Goal: Task Accomplishment & Management: Use online tool/utility

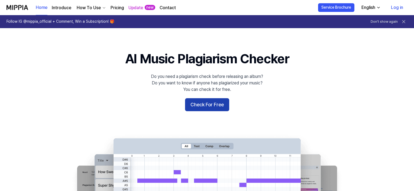
click at [207, 103] on button "Check For Free" at bounding box center [207, 104] width 44 height 13
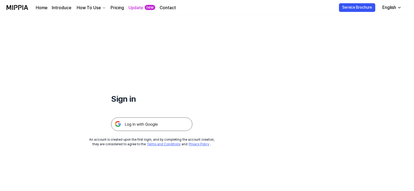
click at [82, 8] on div "How To Use" at bounding box center [89, 8] width 26 height 7
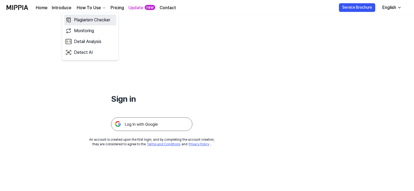
click at [83, 20] on link "Plagiarism Checker" at bounding box center [90, 20] width 52 height 11
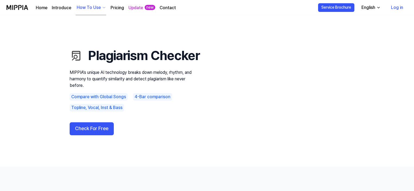
drag, startPoint x: 57, startPoint y: 149, endPoint x: 55, endPoint y: 146, distance: 3.9
click at [55, 146] on use "Plagiarism Checker MIPPIA’s unique AI technology breaks down melody, rhythm, an…" at bounding box center [207, 91] width 414 height 152
click at [81, 136] on button "Check For Free" at bounding box center [92, 129] width 44 height 13
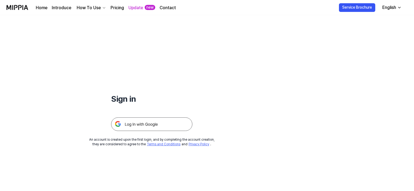
click at [153, 129] on img at bounding box center [151, 125] width 81 height 14
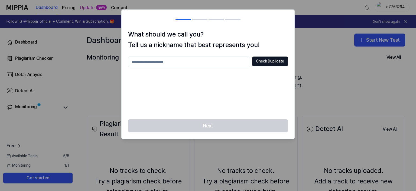
click at [183, 62] on input "text" at bounding box center [189, 62] width 122 height 11
click at [258, 62] on button "Check Duplicate" at bounding box center [270, 62] width 36 height 10
click at [155, 66] on input "****" at bounding box center [189, 62] width 122 height 11
type input "**********"
click at [273, 63] on button "Check Duplicate" at bounding box center [270, 62] width 36 height 10
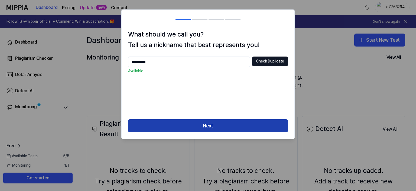
click at [236, 131] on button "Next" at bounding box center [208, 126] width 160 height 13
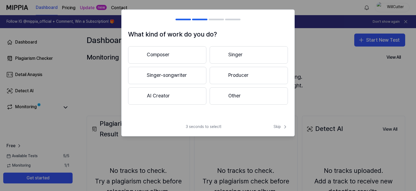
click at [146, 121] on div "What kind of work do you do? Composer Singer Singer-songwriter Producer AI Crea…" at bounding box center [208, 72] width 174 height 127
click at [223, 96] on div at bounding box center [221, 96] width 7 height 7
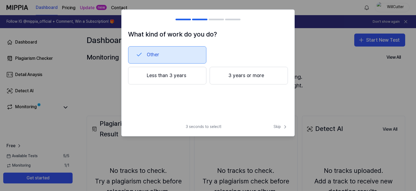
click at [193, 127] on span "3 seconds to select!" at bounding box center [204, 126] width 36 height 5
click at [140, 39] on h1 "What kind of work do you do?" at bounding box center [208, 34] width 160 height 10
click at [279, 129] on span "Skip" at bounding box center [281, 126] width 14 height 5
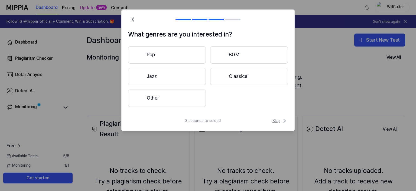
click at [282, 120] on icon at bounding box center [285, 121] width 7 height 7
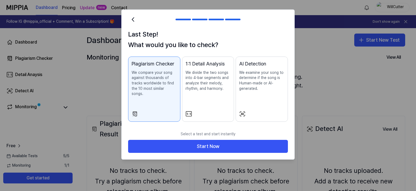
click at [263, 81] on p "We examine your song to determine if the song is Human-made or AI-generated." at bounding box center [261, 80] width 45 height 21
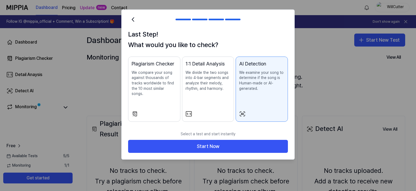
click at [225, 150] on div "Select a test and start instantly Start Now" at bounding box center [208, 144] width 173 height 31
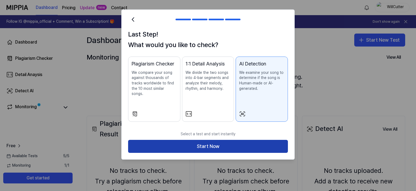
click at [226, 146] on button "Start Now" at bounding box center [208, 146] width 160 height 13
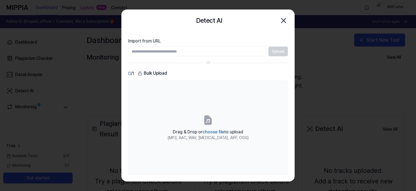
click at [143, 50] on input "Import from URL" at bounding box center [197, 52] width 138 height 10
click at [144, 50] on input "Import from URL" at bounding box center [197, 52] width 138 height 10
click at [141, 76] on div "Bulk Upload" at bounding box center [152, 74] width 33 height 8
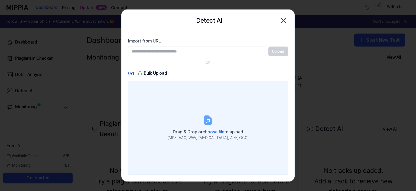
click at [208, 122] on icon at bounding box center [208, 120] width 7 height 8
click at [0, 0] on input "Drag & Drop or choose file to upload (MP3, AAC, WAV, [MEDICAL_DATA], AIFF, OGG)" at bounding box center [0, 0] width 0 height 0
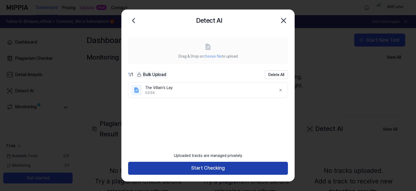
click at [218, 171] on button "Start Checking" at bounding box center [208, 168] width 160 height 13
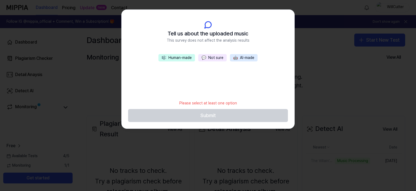
click at [233, 57] on button "🤖 AI-made" at bounding box center [244, 58] width 28 height 8
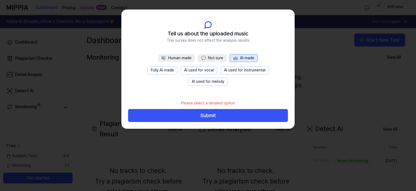
click at [170, 69] on button "Fully AI-made" at bounding box center [163, 70] width 30 height 8
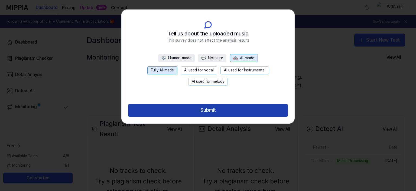
click at [181, 111] on button "Submit" at bounding box center [208, 110] width 160 height 13
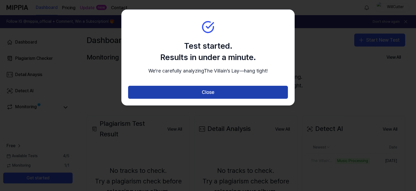
click at [203, 99] on button "Close" at bounding box center [208, 92] width 160 height 13
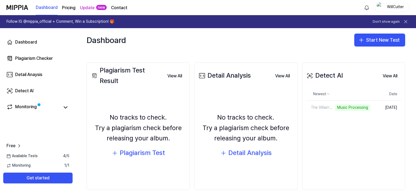
scroll to position [54, 0]
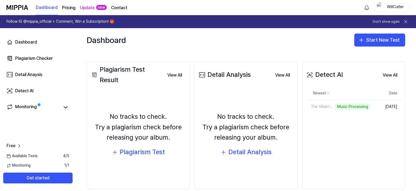
click at [304, 40] on div "Dashboard Start New Test" at bounding box center [246, 40] width 341 height 24
click at [328, 55] on div "Plagiarism Test Result View All Plagiarism Test Result No tracks to check. Try …" at bounding box center [246, 125] width 341 height 149
drag, startPoint x: 330, startPoint y: 39, endPoint x: 333, endPoint y: 40, distance: 3.4
click at [333, 40] on div "Dashboard Start New Test" at bounding box center [246, 40] width 341 height 24
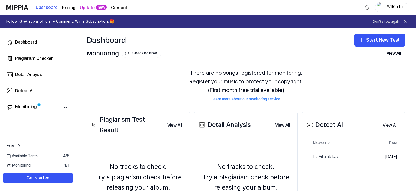
scroll to position [0, 0]
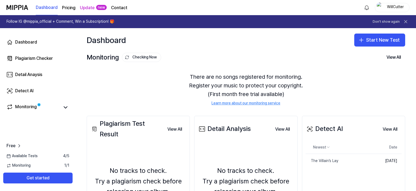
click at [161, 96] on div "There are no songs registered for monitoring. Register your music to protect yo…" at bounding box center [246, 89] width 319 height 47
click at [64, 108] on icon at bounding box center [65, 107] width 7 height 7
drag, startPoint x: 168, startPoint y: 105, endPoint x: 169, endPoint y: 99, distance: 6.3
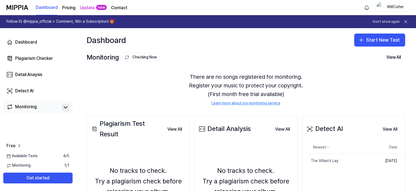
click at [169, 99] on div "Dashboard Start New Test Monitoring Checking Now View All Monitoring There are …" at bounding box center [246, 109] width 341 height 163
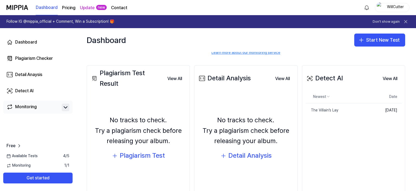
scroll to position [63, 0]
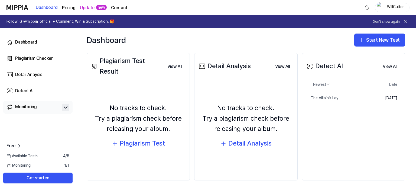
click at [150, 144] on div "Plagiarism Test" at bounding box center [142, 144] width 45 height 10
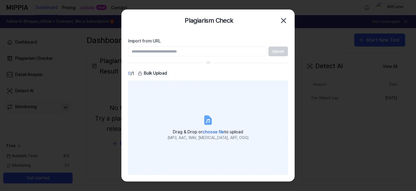
click at [208, 130] on span "choose file" at bounding box center [214, 132] width 22 height 5
click at [0, 0] on input "Drag & Drop or choose file to upload (MP3, AAC, WAV, [MEDICAL_DATA], AIFF, OGG)" at bounding box center [0, 0] width 0 height 0
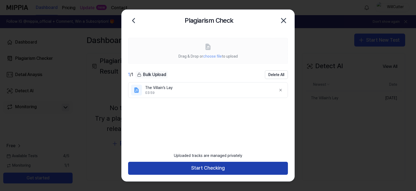
click at [197, 171] on button "Start Checking" at bounding box center [208, 168] width 160 height 13
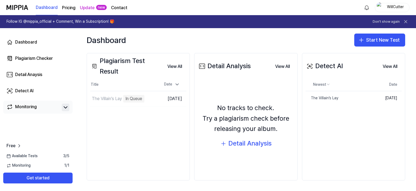
click at [204, 86] on div "No tracks to check. Try a plagiarism check before releasing your album. Detail …" at bounding box center [246, 126] width 96 height 87
click at [240, 147] on div "Detail Analysis" at bounding box center [250, 144] width 43 height 10
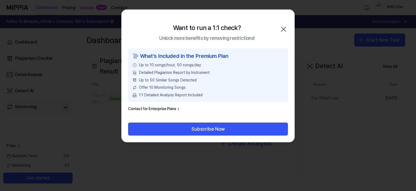
click at [283, 32] on icon "button" at bounding box center [284, 29] width 9 height 9
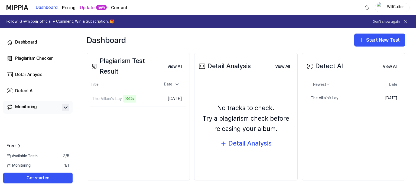
click at [124, 166] on div "Plagiarism Test Result View All Plagiarism Test Result Title Date The Villain’s…" at bounding box center [138, 117] width 103 height 128
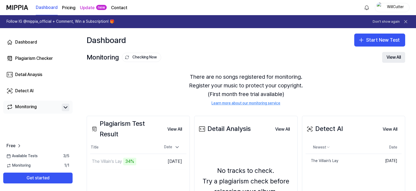
click at [390, 57] on button "View All" at bounding box center [394, 57] width 23 height 11
click at [156, 88] on div "There are no songs registered for monitoring. Register your music to protect yo…" at bounding box center [246, 89] width 319 height 47
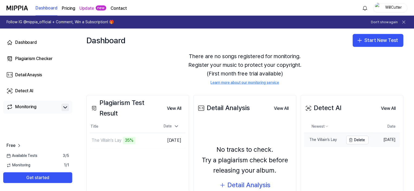
scroll to position [54, 0]
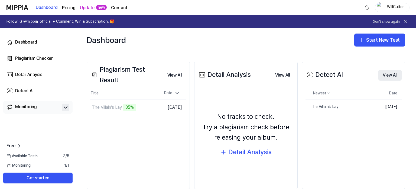
click at [388, 76] on button "View All" at bounding box center [390, 75] width 23 height 11
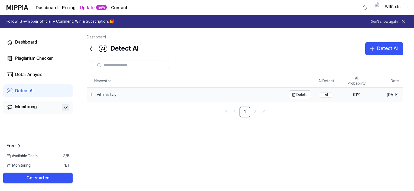
click at [239, 95] on div "The Villain’s Lay" at bounding box center [187, 95] width 200 height 14
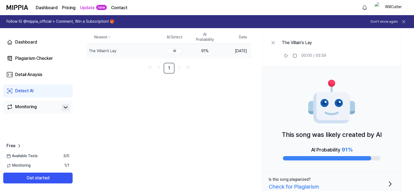
scroll to position [51, 0]
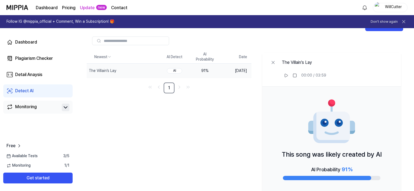
drag, startPoint x: 197, startPoint y: 122, endPoint x: 200, endPoint y: 128, distance: 5.8
click at [197, 124] on div "Newest AI Detect AI Probability Date The Villain’s Lay Delete AI 91 % [DATE] 1 …" at bounding box center [245, 135] width 317 height 168
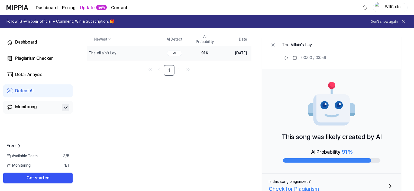
drag, startPoint x: 225, startPoint y: 143, endPoint x: 225, endPoint y: 157, distance: 14.1
click at [225, 153] on div "Newest AI Detect AI Probability Date The Villain’s Lay Delete AI 91 % [DATE] 1 …" at bounding box center [245, 117] width 317 height 168
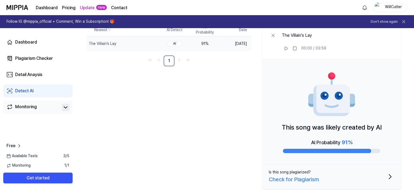
click at [390, 177] on icon "button" at bounding box center [390, 177] width 9 height 9
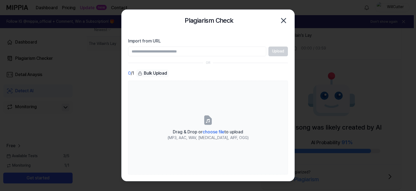
click at [284, 21] on icon "button" at bounding box center [284, 20] width 9 height 9
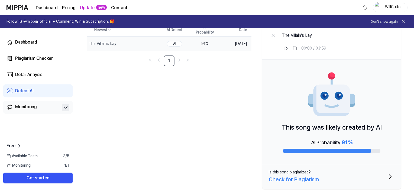
click at [191, 85] on div "Newest AI Detect AI Probability Date The Villain’s Lay Delete AI 91 % [DATE] 1 …" at bounding box center [245, 108] width 317 height 168
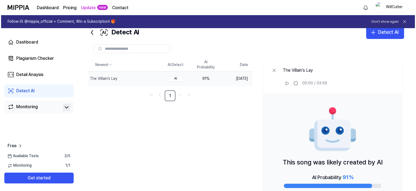
scroll to position [0, 0]
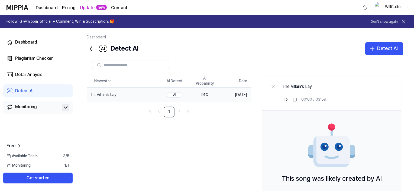
click at [89, 49] on icon at bounding box center [91, 48] width 9 height 9
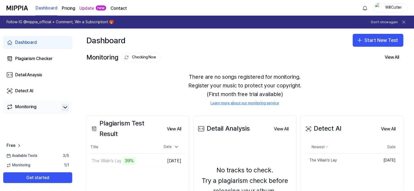
scroll to position [63, 0]
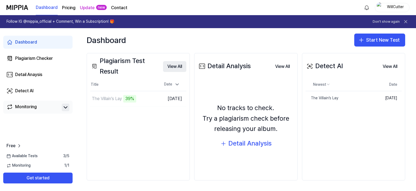
click at [169, 66] on button "View All" at bounding box center [174, 66] width 23 height 11
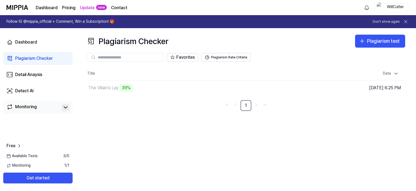
click at [141, 143] on div "Plagiarism Checker Plagiarism test Plagiarism Checker Detail Analysis Detect AI…" at bounding box center [246, 109] width 341 height 163
click at [216, 59] on button "Plagiarism Rate Criteria" at bounding box center [226, 57] width 49 height 9
click at [226, 57] on button "Plagiarism Rate Criteria" at bounding box center [226, 57] width 49 height 9
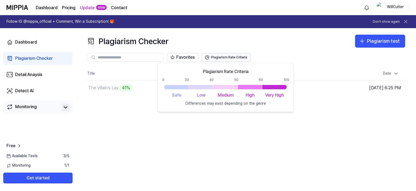
click at [226, 57] on button "Plagiarism Rate Criteria" at bounding box center [226, 57] width 49 height 9
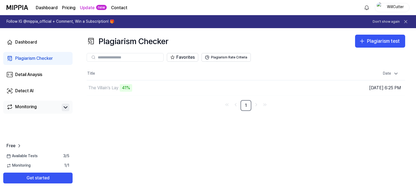
click at [174, 126] on div "Plagiarism Checker Plagiarism test Plagiarism Checker Detail Analysis Detect AI…" at bounding box center [246, 109] width 341 height 163
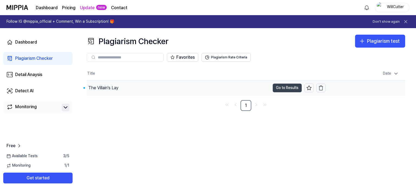
click at [285, 88] on button "Go to Results" at bounding box center [287, 88] width 29 height 9
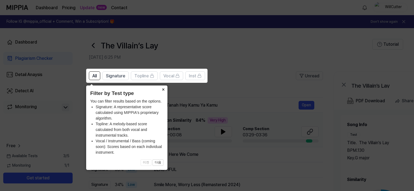
click at [163, 91] on button "×" at bounding box center [163, 90] width 9 height 8
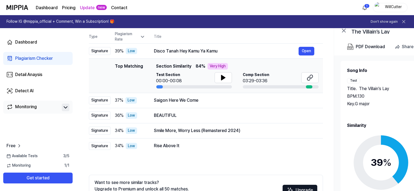
drag, startPoint x: 344, startPoint y: 130, endPoint x: 344, endPoint y: 126, distance: 3.8
click at [344, 126] on div "Song Info Test Title . The Villain’s Lay BPM. 130 Key. G major Comp Title . Dis…" at bounding box center [421, 145] width 161 height 168
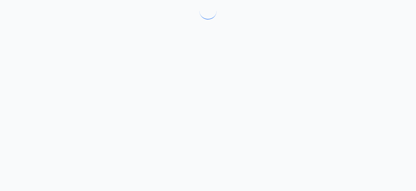
click at [343, 119] on div at bounding box center [208, 95] width 416 height 191
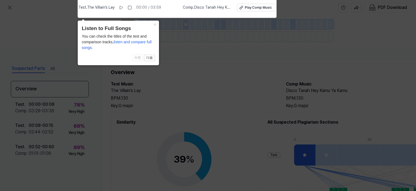
click at [207, 90] on icon at bounding box center [208, 94] width 416 height 194
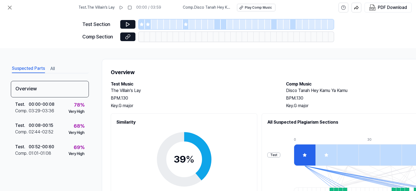
click at [210, 76] on h1 "Overview" at bounding box center [281, 72] width 340 height 9
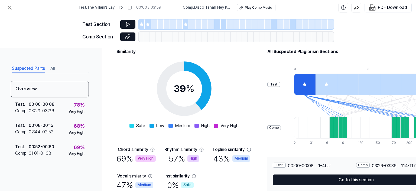
scroll to position [98, 0]
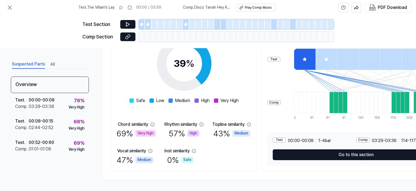
click at [213, 177] on div "Overview Test Music The Villain’s Lay BPM. 130 Key. G major Comp Music Disco Ta…" at bounding box center [281, 71] width 358 height 217
click at [124, 132] on div "69 % Very High" at bounding box center [136, 133] width 39 height 11
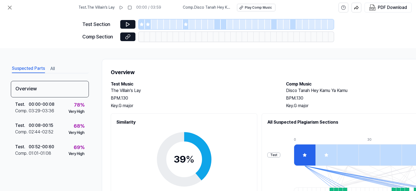
drag, startPoint x: 206, startPoint y: 99, endPoint x: 209, endPoint y: 98, distance: 3.4
click at [209, 98] on div "BPM. 130" at bounding box center [193, 98] width 165 height 7
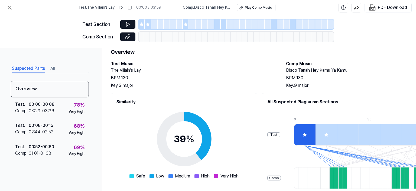
scroll to position [81, 0]
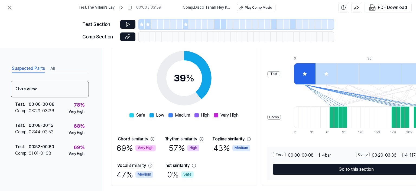
click at [278, 74] on div "Test" at bounding box center [274, 74] width 13 height 5
click at [278, 118] on div "Comp" at bounding box center [275, 117] width 14 height 5
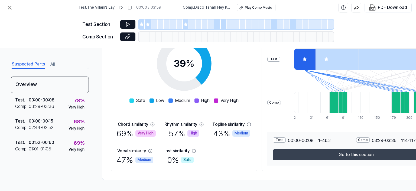
click at [350, 153] on button "Go to this section" at bounding box center [356, 155] width 167 height 11
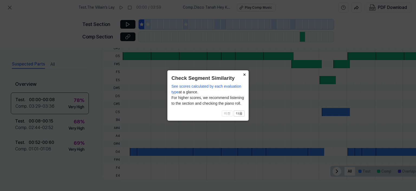
click at [248, 75] on button "×" at bounding box center [244, 74] width 9 height 8
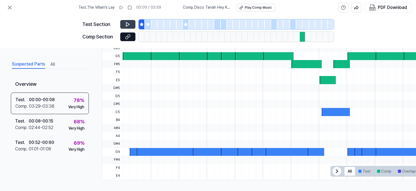
click at [125, 25] on button at bounding box center [127, 24] width 15 height 9
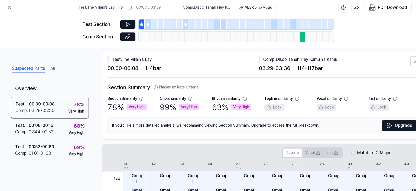
scroll to position [0, 0]
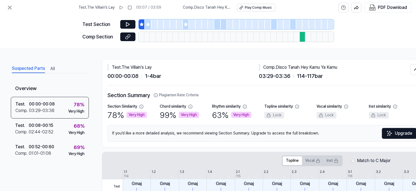
click at [189, 66] on div "Test . The [GEOGRAPHIC_DATA]" at bounding box center [184, 67] width 152 height 7
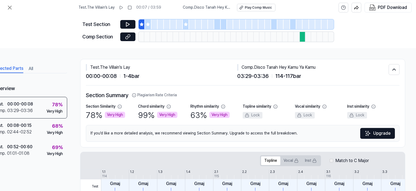
drag, startPoint x: 360, startPoint y: 71, endPoint x: 380, endPoint y: 77, distance: 20.9
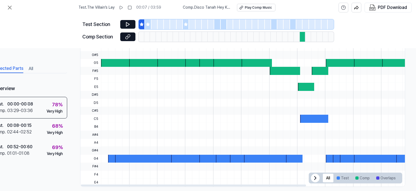
scroll to position [182, 24]
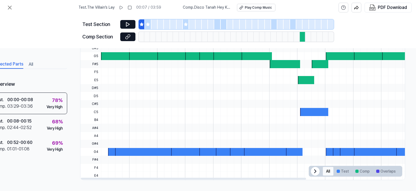
click at [324, 171] on button "All" at bounding box center [328, 171] width 11 height 9
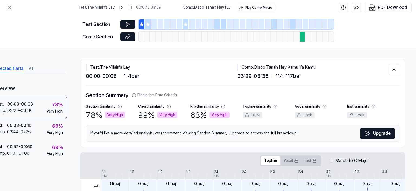
scroll to position [0, 0]
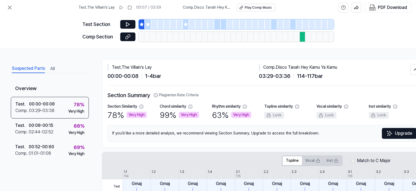
drag, startPoint x: 0, startPoint y: 113, endPoint x: 1, endPoint y: 110, distance: 3.2
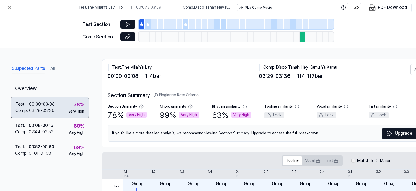
click at [53, 105] on div "00:00 - 00:08" at bounding box center [42, 104] width 26 height 7
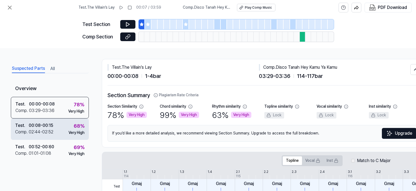
click at [75, 129] on div "68 %" at bounding box center [79, 127] width 11 height 8
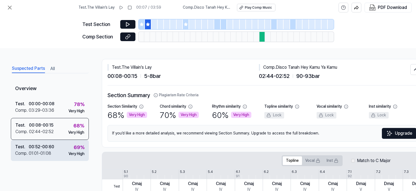
click at [72, 156] on div "Very High" at bounding box center [77, 154] width 16 height 5
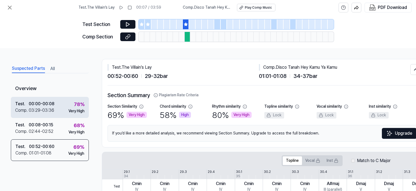
click at [86, 111] on div "Test . 00:00 - 00:08 Comp . 03:29 - 03:36 78 % Very High" at bounding box center [50, 107] width 78 height 21
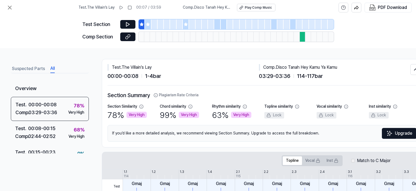
click at [56, 70] on div "Suspected Parts All" at bounding box center [50, 68] width 78 height 10
click at [27, 75] on div "Suspected Parts All Overview Test . 00:00 - 00:08 Comp . 03:29 - 03:36 78 % Ver…" at bounding box center [50, 123] width 78 height 121
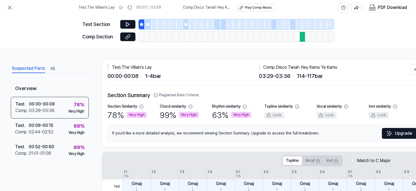
click at [28, 67] on button "Suspected Parts" at bounding box center [28, 69] width 33 height 9
drag, startPoint x: 277, startPoint y: 66, endPoint x: 359, endPoint y: 66, distance: 82.2
click at [359, 66] on div "Comp . Disco Tanah Hey Kamu Ya Kamu" at bounding box center [335, 67] width 152 height 7
copy div "Disco Tanah Hey Kamu Ya Kamu"
click at [34, 33] on div "Test Section Comp Section" at bounding box center [208, 31] width 416 height 33
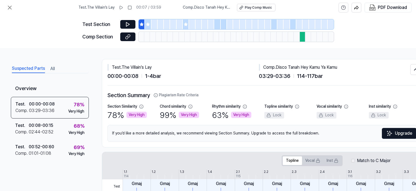
click at [89, 59] on div "Suspected Parts All Overview Test . 00:00 - 00:08 Comp . 03:29 - 03:36 78 % Ver…" at bounding box center [208, 119] width 416 height 143
click at [7, 7] on icon at bounding box center [10, 7] width 7 height 7
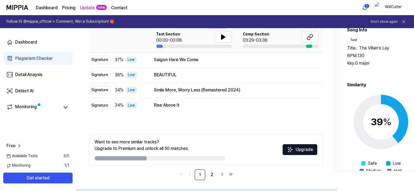
scroll to position [68, 0]
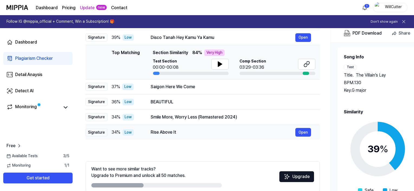
drag, startPoint x: 165, startPoint y: 116, endPoint x: 153, endPoint y: 133, distance: 21.4
click at [159, 133] on div "All Signature Topline Vocal Inst Unread All Signature Topline Vocal Inst Type P…" at bounding box center [203, 106] width 234 height 204
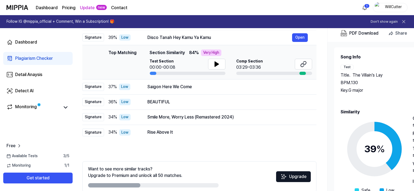
click at [145, 147] on div "All Signature Topline Vocal Inst Unread All Signature Topline Vocal Inst Type P…" at bounding box center [199, 106] width 234 height 204
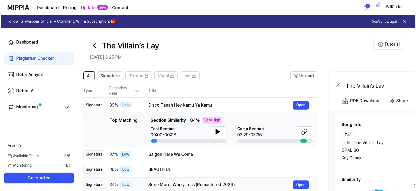
scroll to position [0, 0]
click at [96, 57] on h2 "[DATE] 6:25 PM" at bounding box center [231, 57] width 284 height 7
click at [94, 48] on icon at bounding box center [93, 45] width 9 height 9
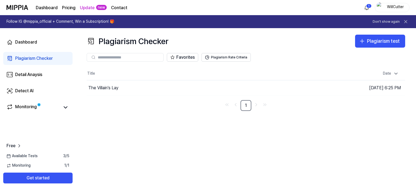
drag, startPoint x: 159, startPoint y: 147, endPoint x: 152, endPoint y: 148, distance: 7.6
click at [152, 148] on div "Plagiarism Checker Plagiarism test Plagiarism Checker Detail Analysis Detect AI…" at bounding box center [246, 109] width 341 height 163
drag, startPoint x: 174, startPoint y: 43, endPoint x: 169, endPoint y: 40, distance: 6.0
click at [169, 40] on div "Plagiarism Checker Plagiarism test" at bounding box center [246, 41] width 319 height 13
copy div "Plagiarism Checker"
